Goal: Navigation & Orientation: Find specific page/section

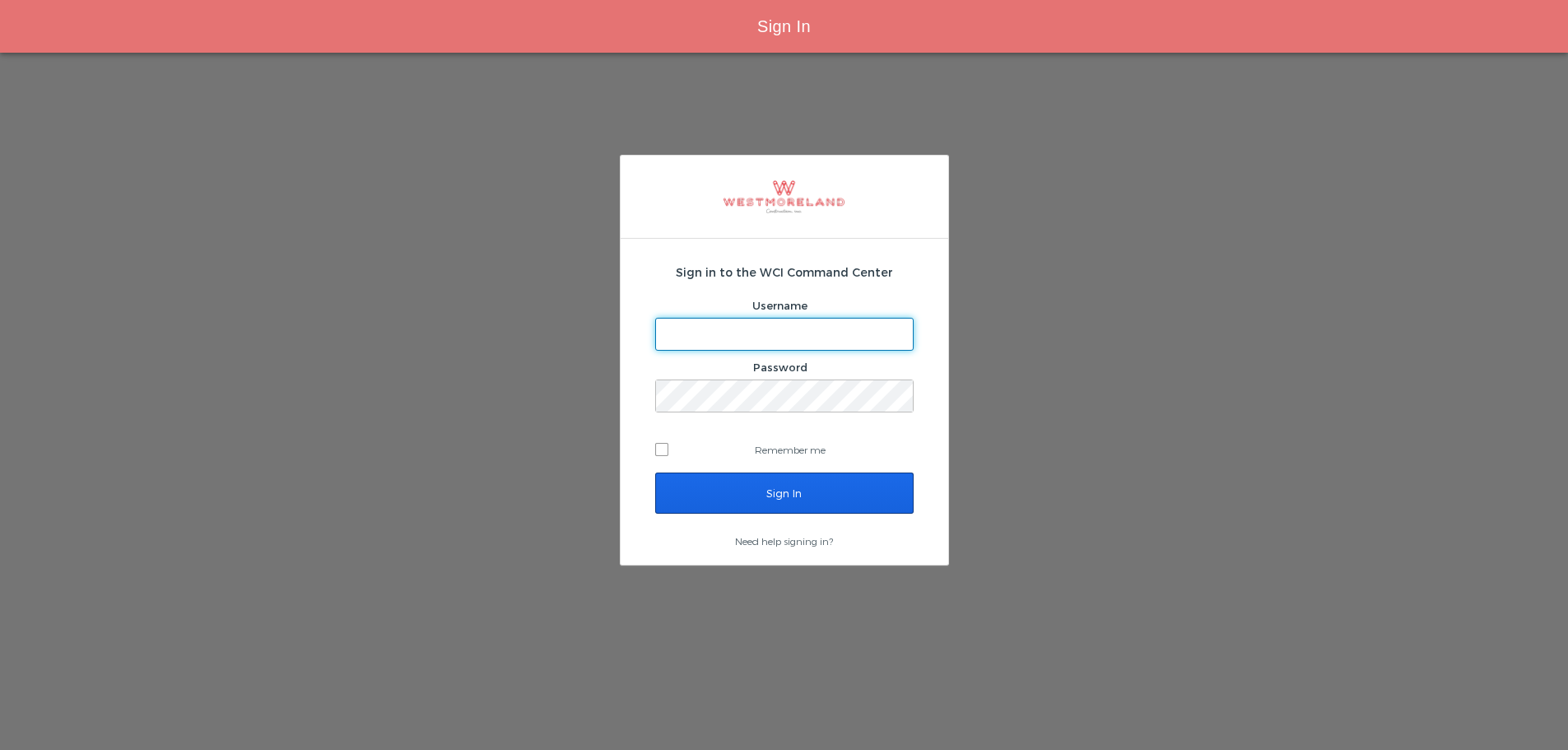
type input "[EMAIL_ADDRESS][PERSON_NAME][DOMAIN_NAME]"
click at [779, 499] on input "Sign In" at bounding box center [784, 493] width 258 height 41
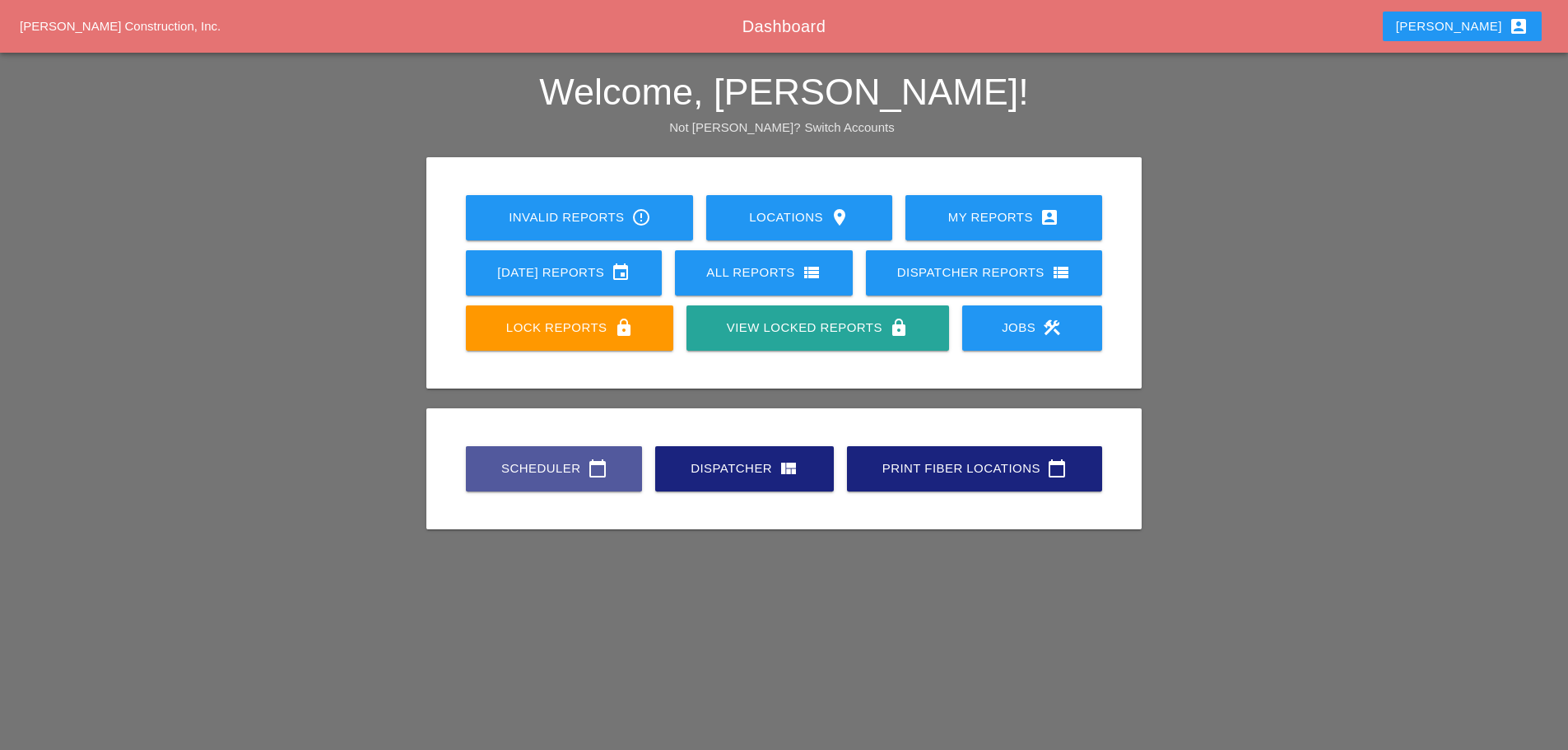
click at [532, 463] on div "Scheduler calendar_today" at bounding box center [553, 468] width 124 height 19
